Goal: Check status: Check status

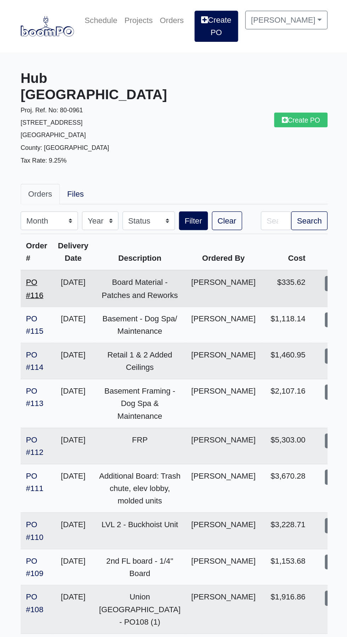
click at [57, 221] on link "PO #116" at bounding box center [63, 229] width 14 height 17
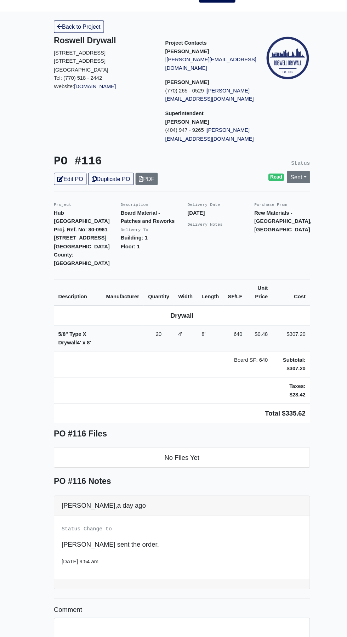
scroll to position [1, 0]
